Goal: Use online tool/utility: Utilize a website feature to perform a specific function

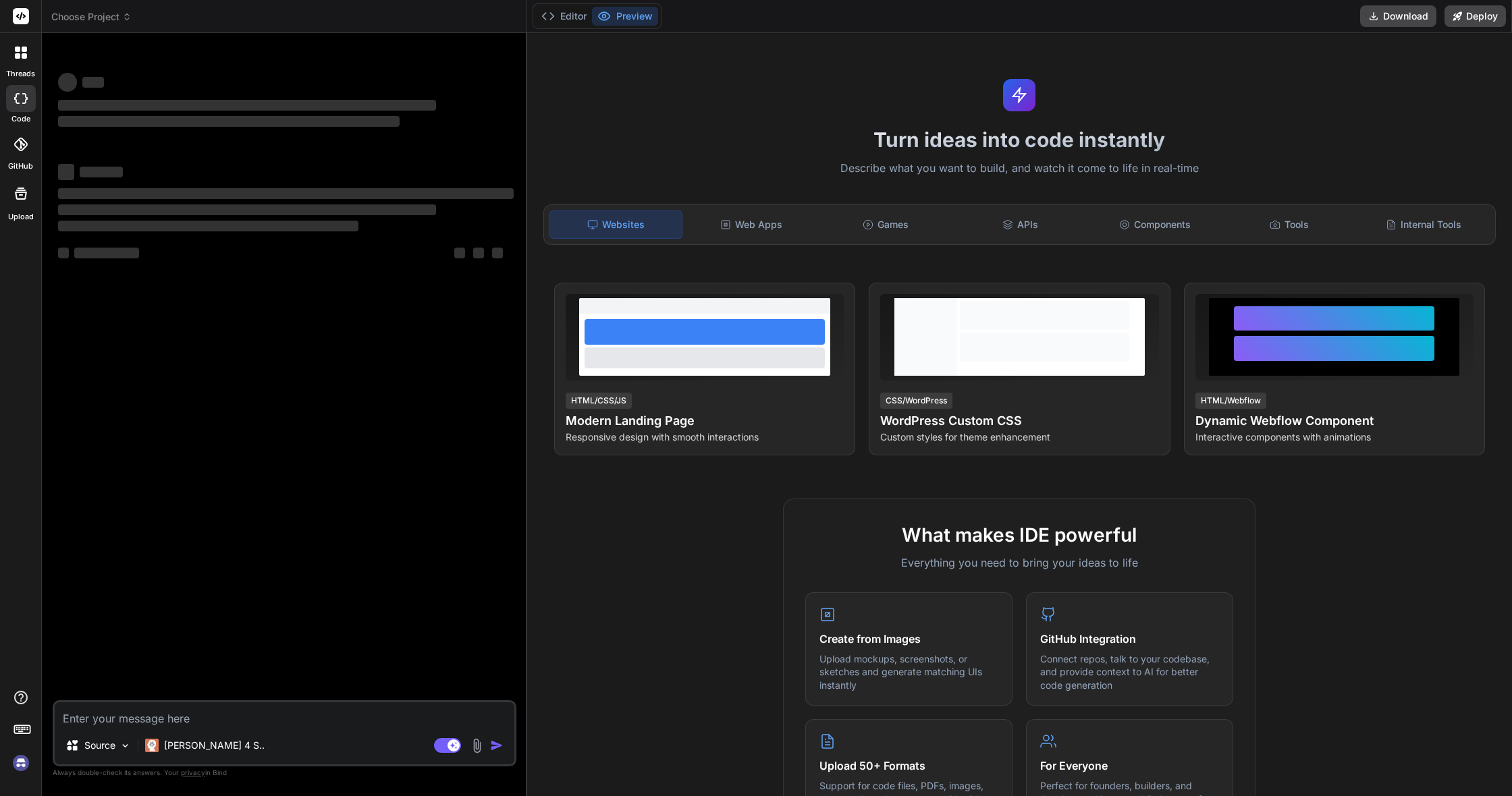
type textarea "x"
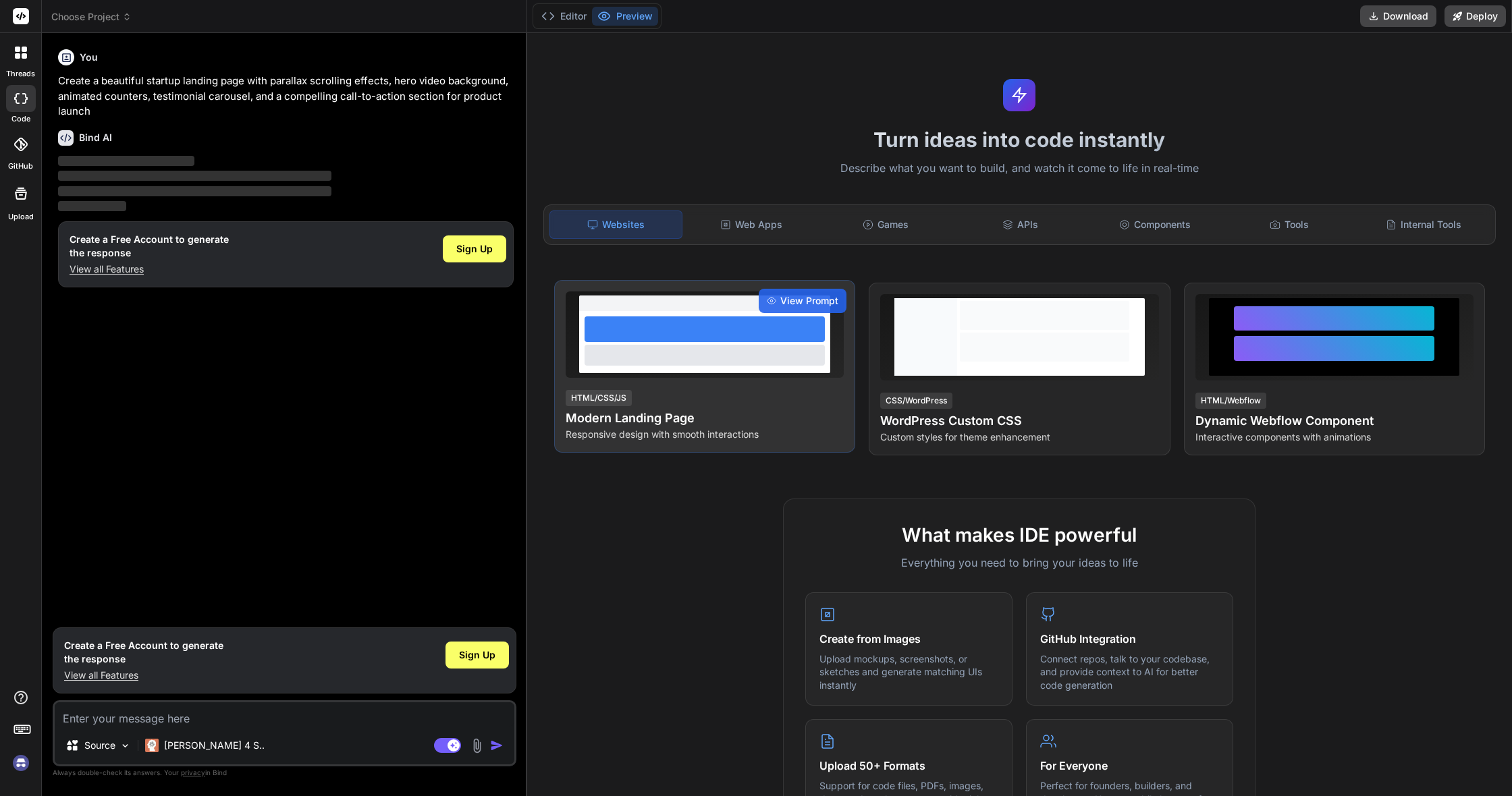
click at [639, 376] on div at bounding box center [705, 334] width 278 height 86
click at [816, 291] on div "View Prompt" at bounding box center [802, 300] width 88 height 24
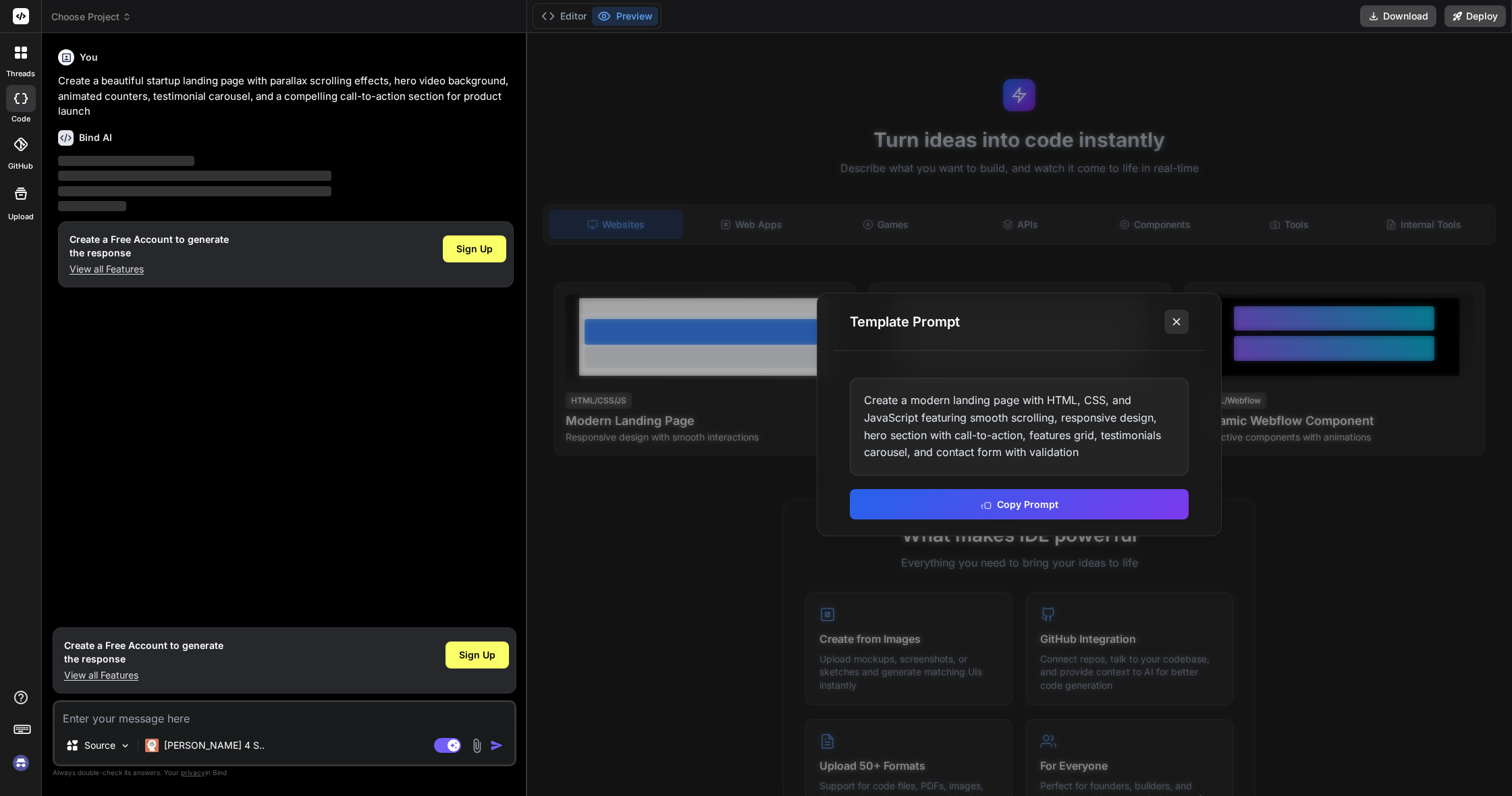
click at [1178, 324] on line at bounding box center [1176, 322] width 7 height 7
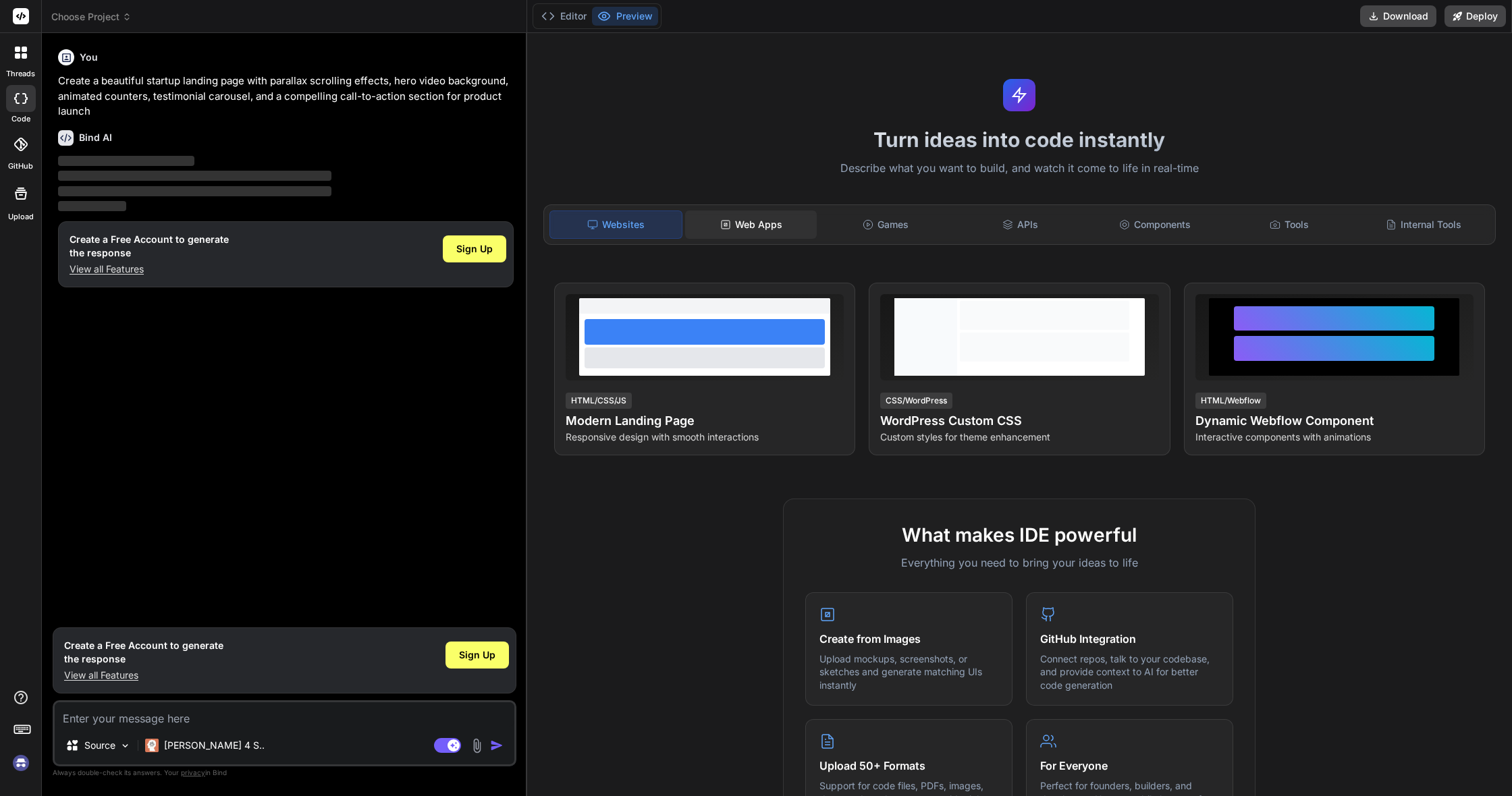
click at [749, 228] on div "Web Apps" at bounding box center [751, 224] width 132 height 28
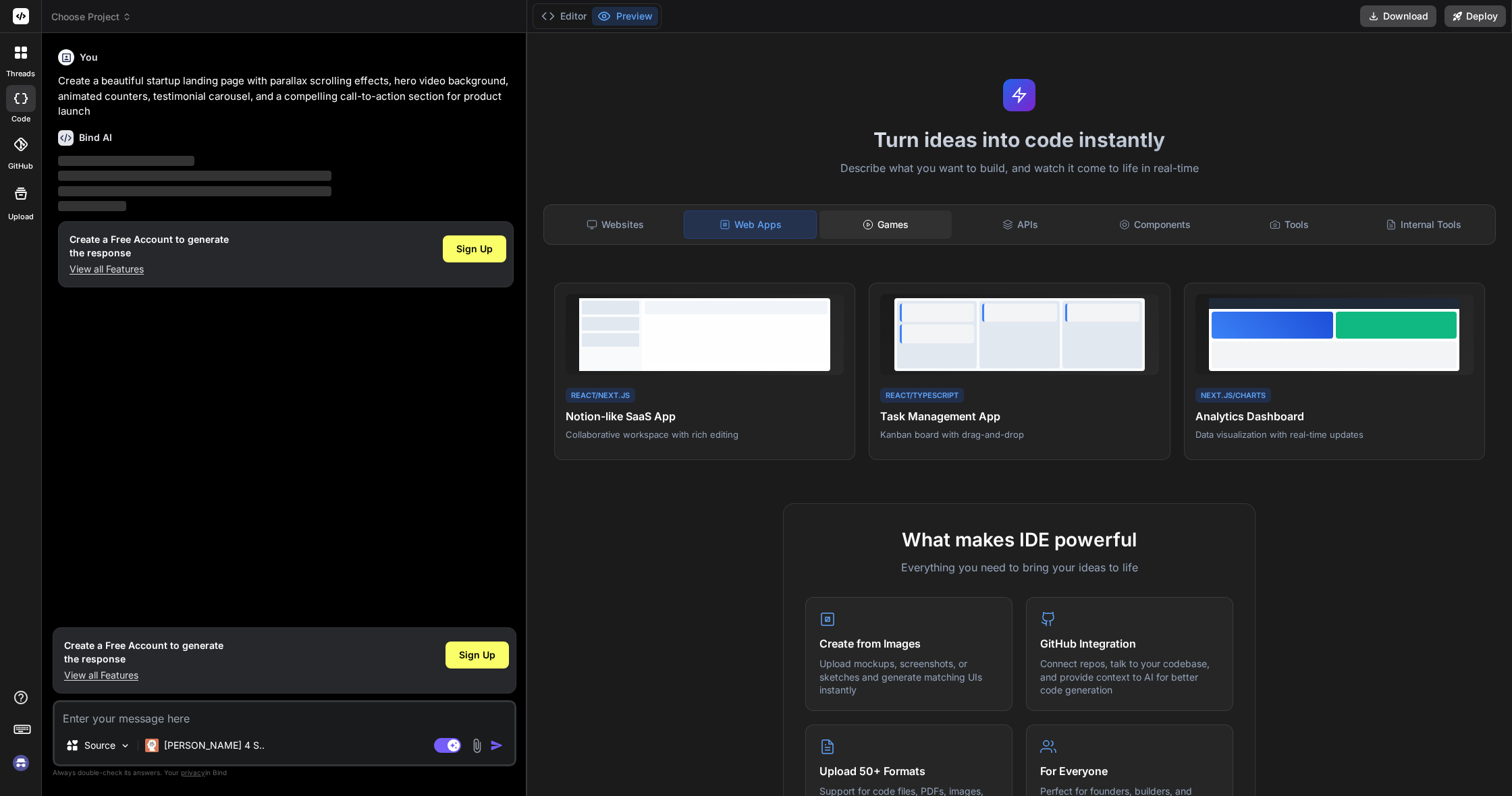
click at [874, 228] on div "Games" at bounding box center [885, 224] width 132 height 28
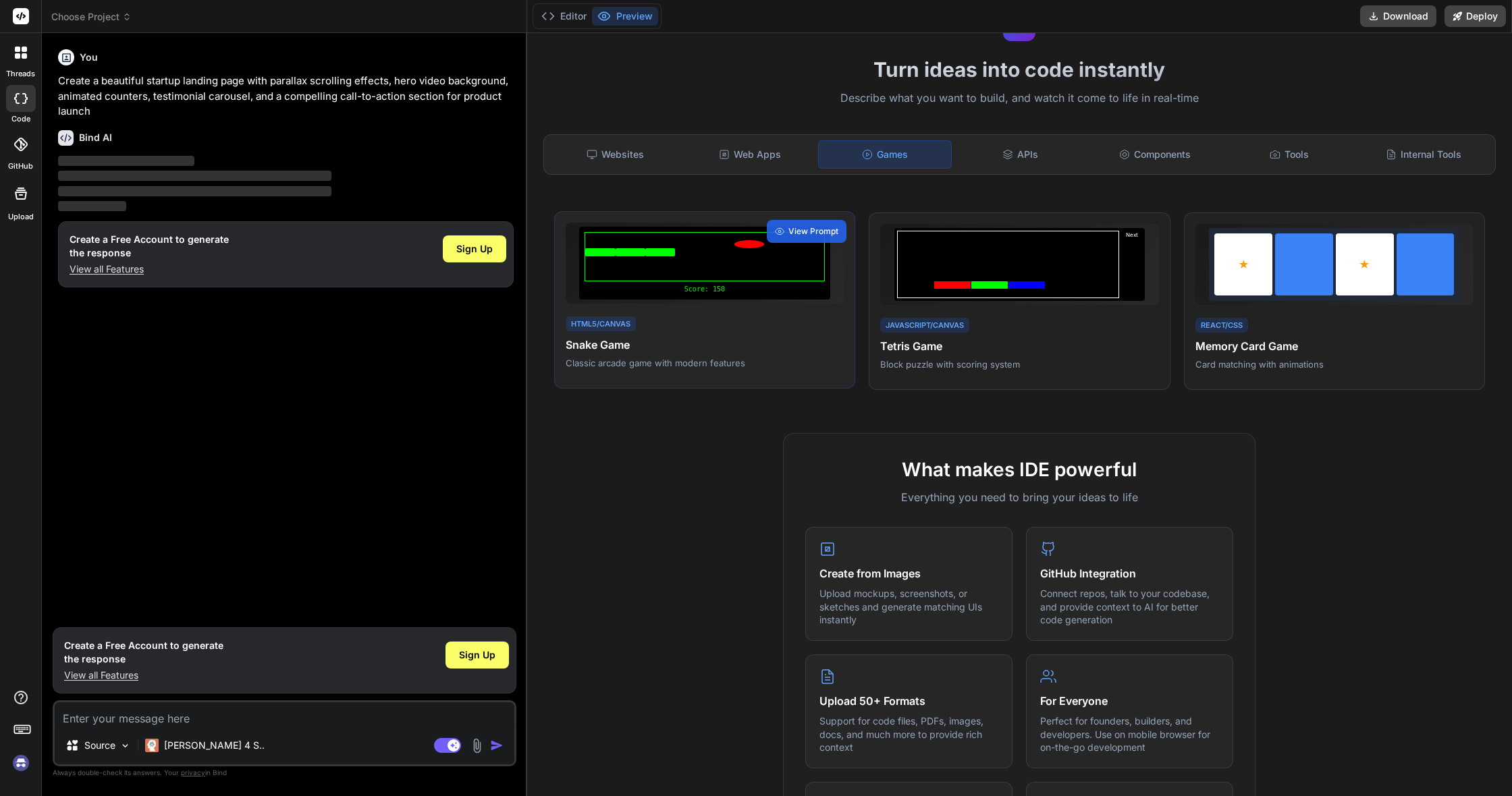
scroll to position [70, 0]
click at [1020, 153] on div "APIs" at bounding box center [1020, 155] width 132 height 28
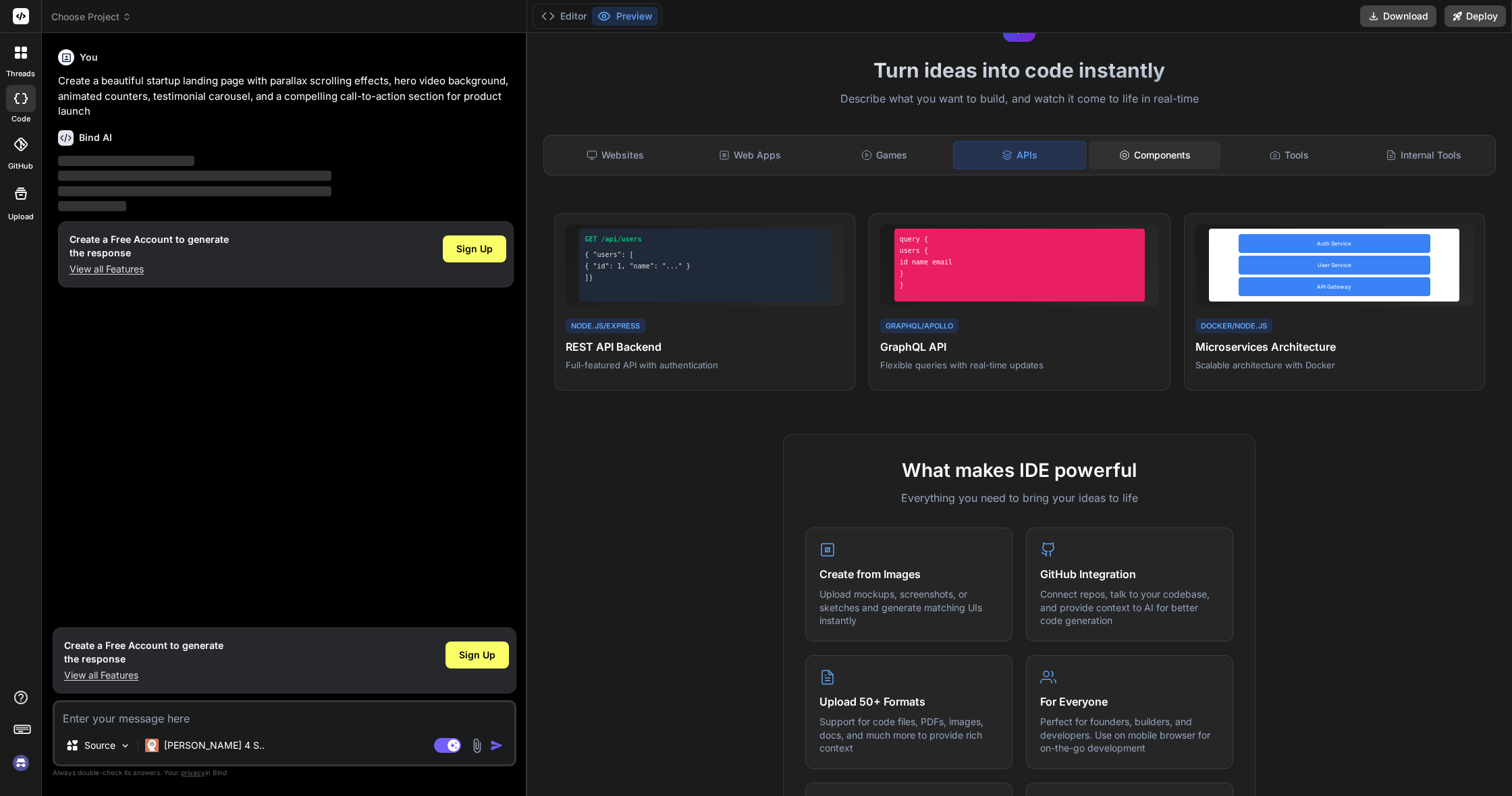
click at [1127, 154] on icon at bounding box center [1125, 155] width 11 height 11
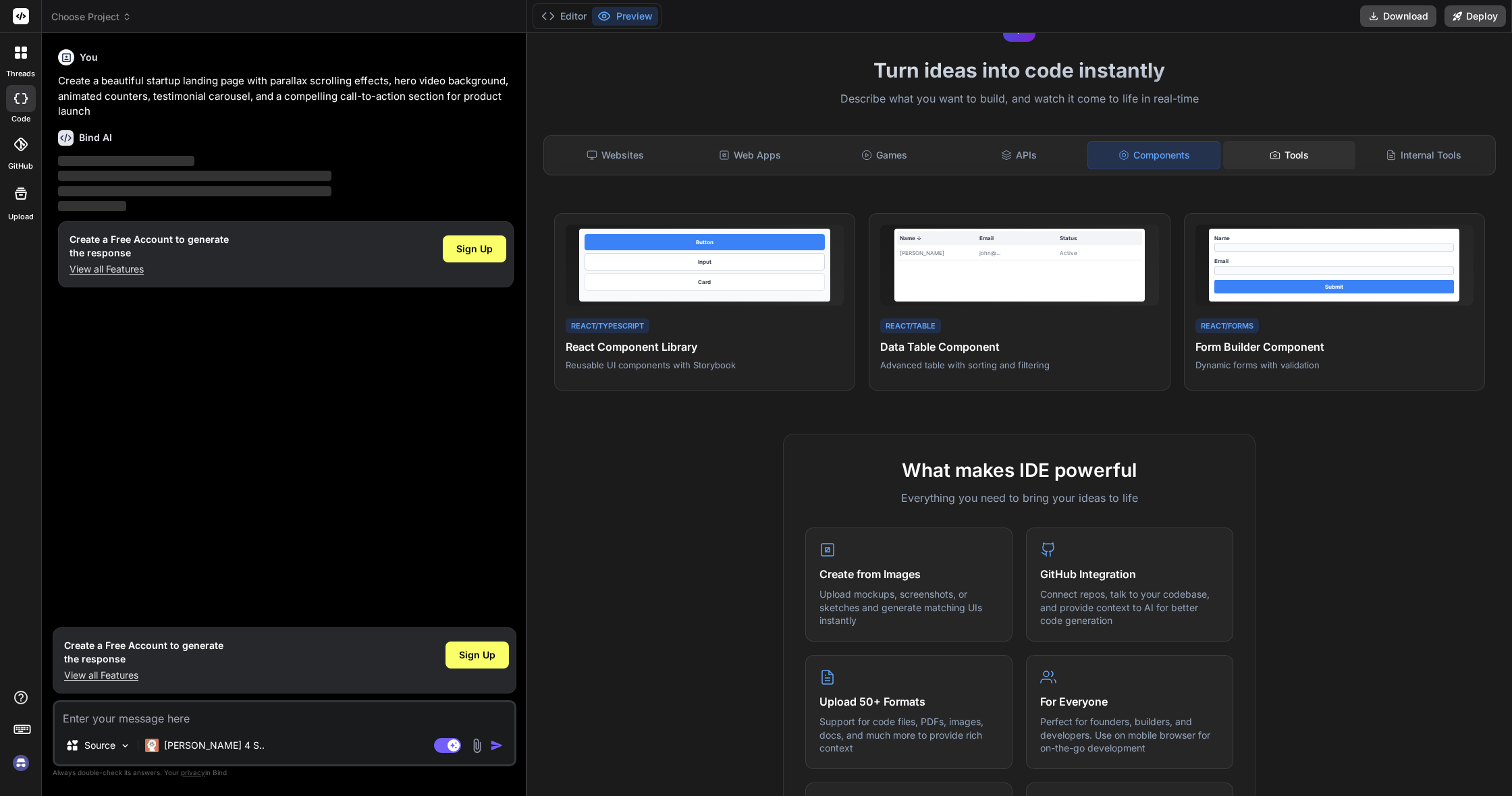
click at [1290, 161] on div "Tools" at bounding box center [1288, 155] width 132 height 28
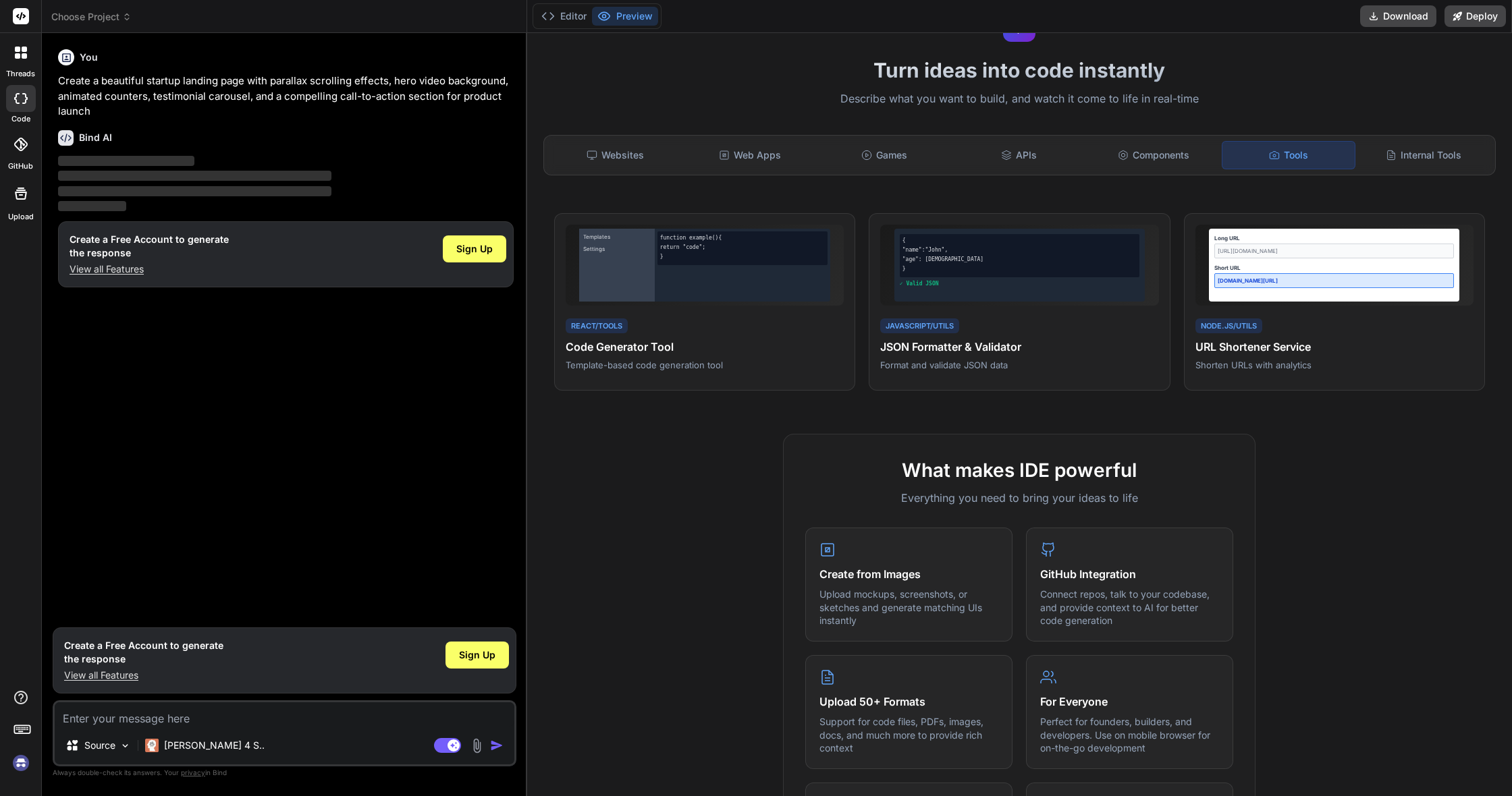
drag, startPoint x: 1420, startPoint y: 148, endPoint x: 1063, endPoint y: 169, distance: 357.6
click at [1419, 148] on div "Internal Tools" at bounding box center [1424, 155] width 132 height 28
